Goal: Task Accomplishment & Management: Complete application form

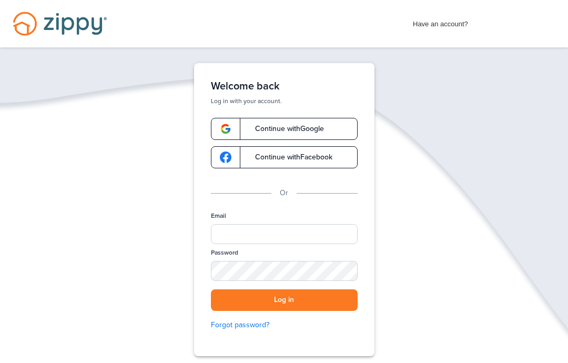
click at [324, 127] on span "Continue with Google" at bounding box center [283, 128] width 79 height 7
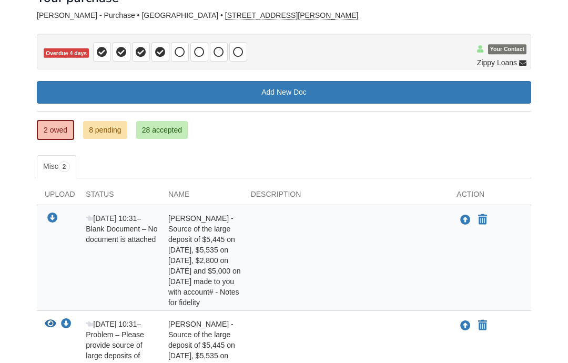
scroll to position [73, 0]
click at [303, 94] on link "Add New Doc" at bounding box center [284, 92] width 494 height 23
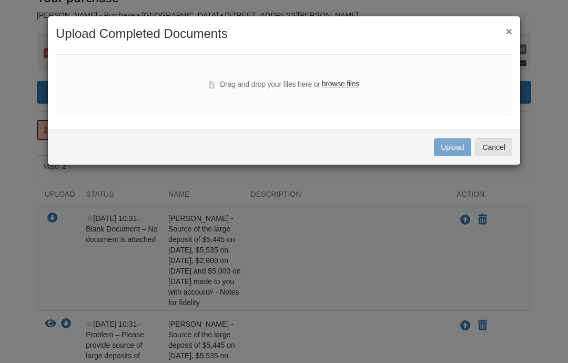
click at [347, 84] on label "browse files" at bounding box center [340, 84] width 37 height 12
click at [0, 0] on input "browse files" at bounding box center [0, 0] width 0 height 0
select select "****"
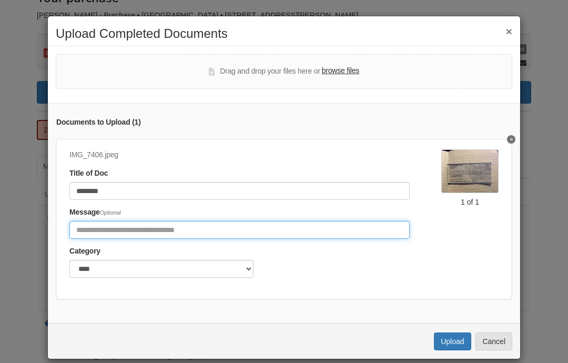
click at [273, 229] on input "Include any comments on this document" at bounding box center [239, 230] width 340 height 18
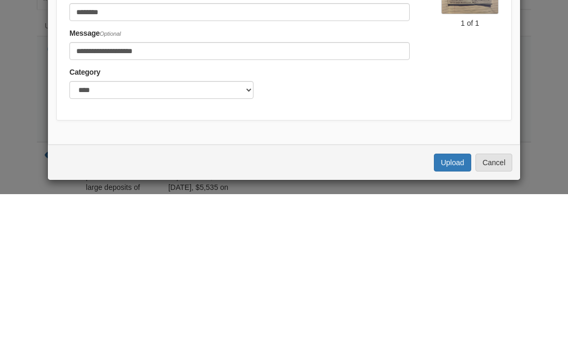
scroll to position [210, 0]
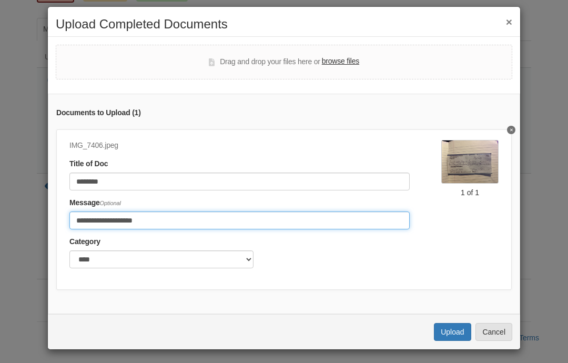
type input "**********"
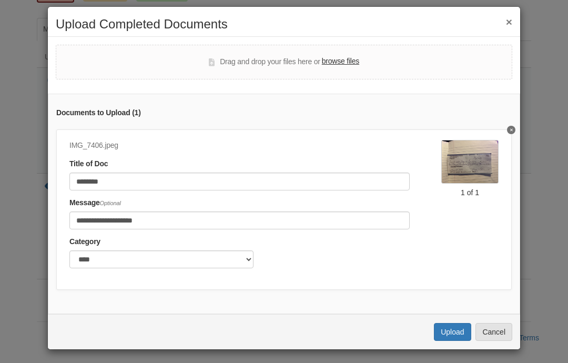
click at [453, 327] on button "Upload" at bounding box center [452, 332] width 37 height 18
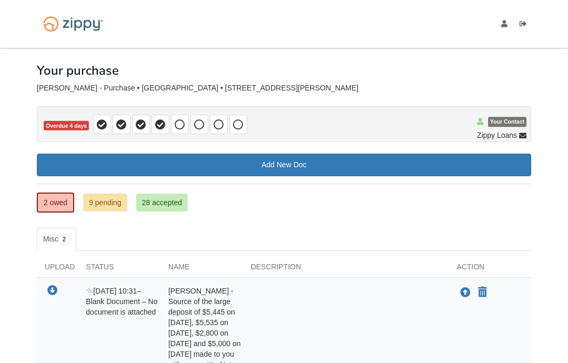
scroll to position [210, 0]
